Goal: Task Accomplishment & Management: Manage account settings

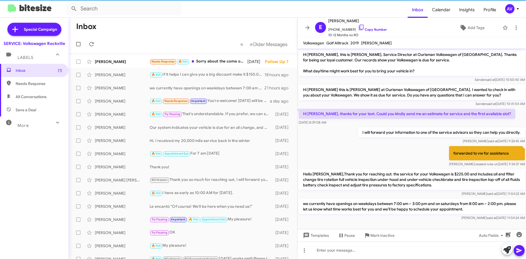
scroll to position [2, 0]
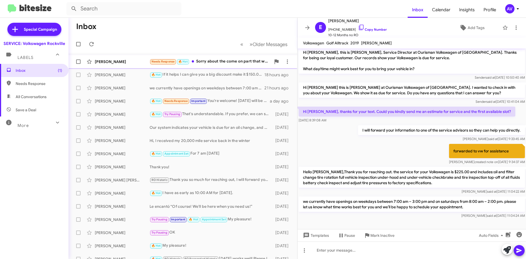
click at [218, 61] on div "Needs Response 🔥 Hot Sorry about the come on part that was a mistake" at bounding box center [210, 61] width 121 height 6
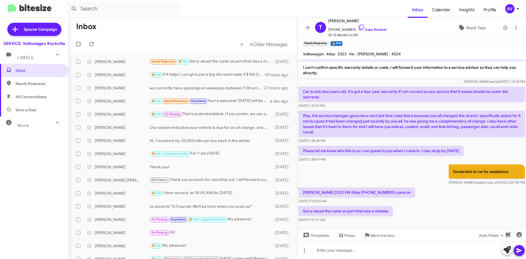
click at [511, 10] on div "AV" at bounding box center [509, 8] width 9 height 9
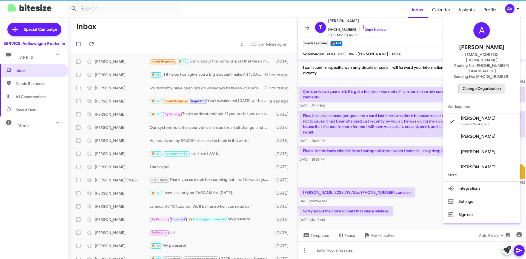
click at [467, 84] on button "Change Organization" at bounding box center [481, 89] width 47 height 10
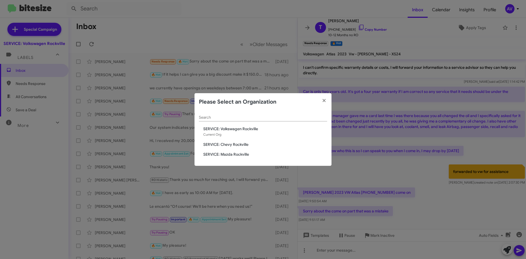
click at [222, 143] on span "SERVICE: Chevy Rockville" at bounding box center [265, 144] width 124 height 5
